Goal: Information Seeking & Learning: Learn about a topic

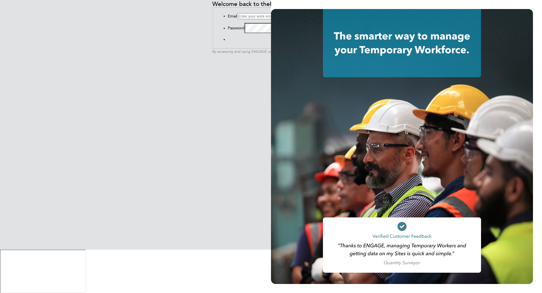
type input "liam@serlimited.com"
click at [228, 41] on button "Sign In" at bounding box center [228, 41] width 0 height 0
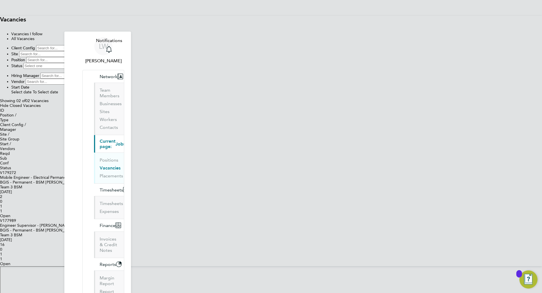
click at [298, 41] on li "All Vacancies" at bounding box center [276, 38] width 531 height 5
click at [201, 271] on div "Foot Mobile Engineer Permanent" at bounding box center [271, 273] width 542 height 5
click at [112, 46] on icon "Main navigation" at bounding box center [109, 49] width 7 height 7
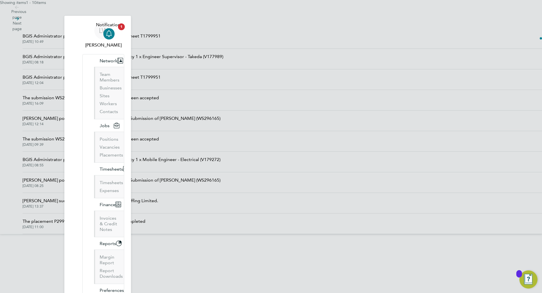
click at [161, 44] on span "03 Sep 2025, 10:49" at bounding box center [92, 42] width 138 height 5
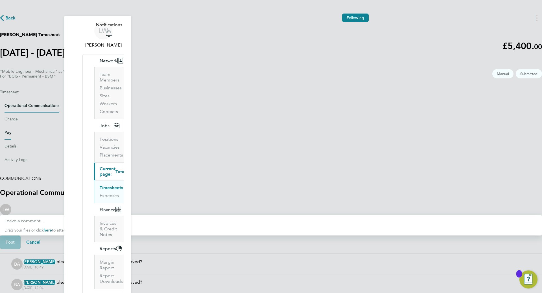
click at [11, 126] on button "Pay" at bounding box center [8, 133] width 7 height 14
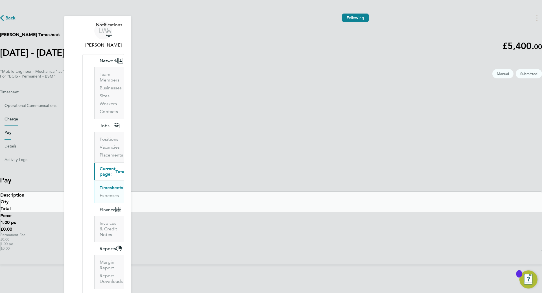
click at [18, 113] on button "Charge" at bounding box center [12, 120] width 14 height 14
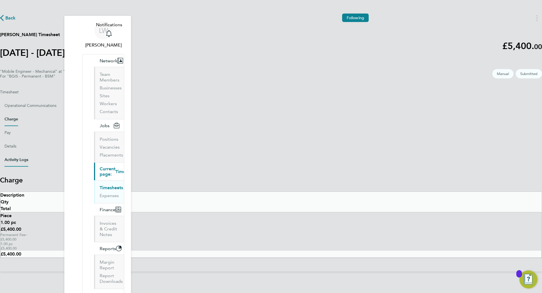
click at [28, 153] on Logs-tab "Activity Logs" at bounding box center [17, 160] width 24 height 14
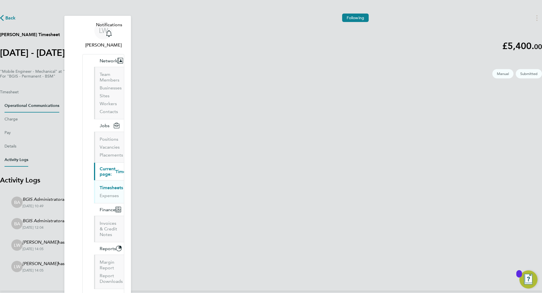
click at [59, 99] on Communications-tab "Operational Communications" at bounding box center [32, 106] width 55 height 14
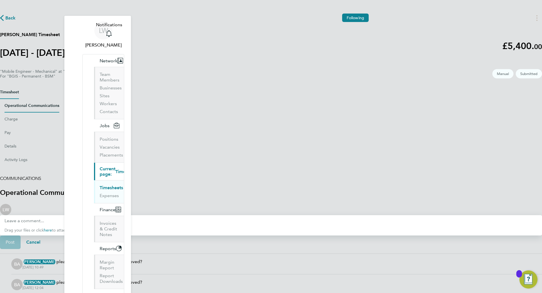
click at [19, 91] on button "Timesheet" at bounding box center [9, 93] width 19 height 14
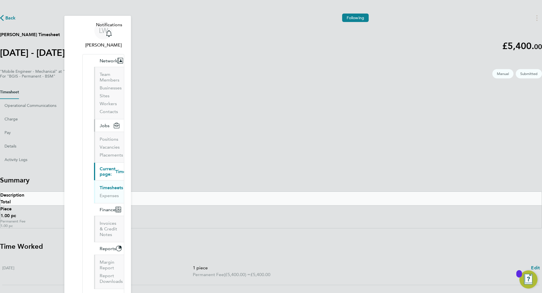
click at [94, 119] on button "Jobs" at bounding box center [109, 125] width 30 height 12
click at [100, 144] on li "Vacancies" at bounding box center [110, 148] width 20 height 8
click at [100, 144] on link "Vacancies" at bounding box center [110, 146] width 20 height 5
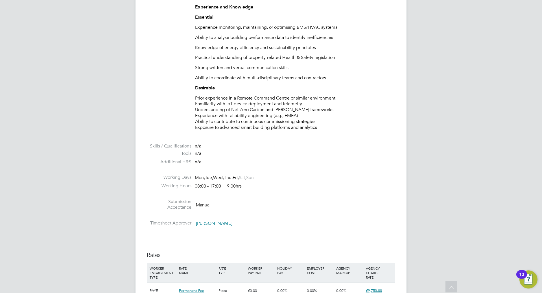
scroll to position [931, 0]
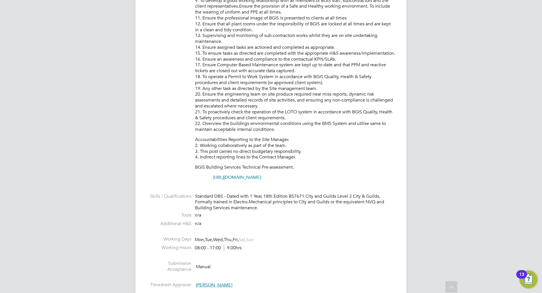
scroll to position [367, 0]
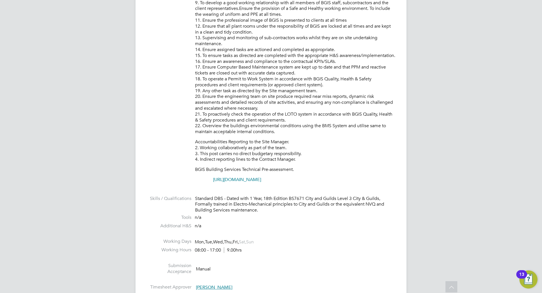
drag, startPoint x: 222, startPoint y: 97, endPoint x: 206, endPoint y: 117, distance: 25.2
drag, startPoint x: 206, startPoint y: 117, endPoint x: 343, endPoint y: 130, distance: 137.7
click at [344, 131] on div "To ensure all environmental conditions are maintained at all times with regard …" at bounding box center [295, 27] width 200 height 312
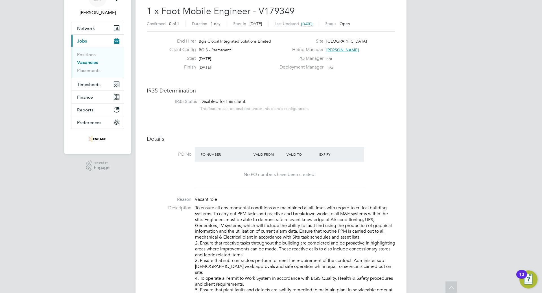
scroll to position [0, 0]
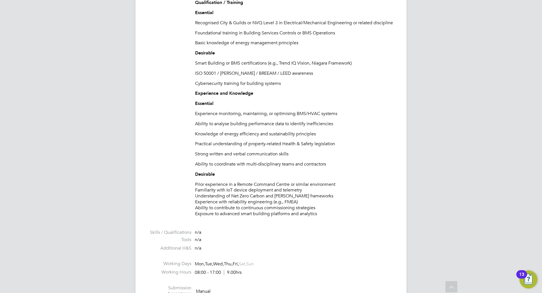
scroll to position [752, 0]
